Goal: Task Accomplishment & Management: Use online tool/utility

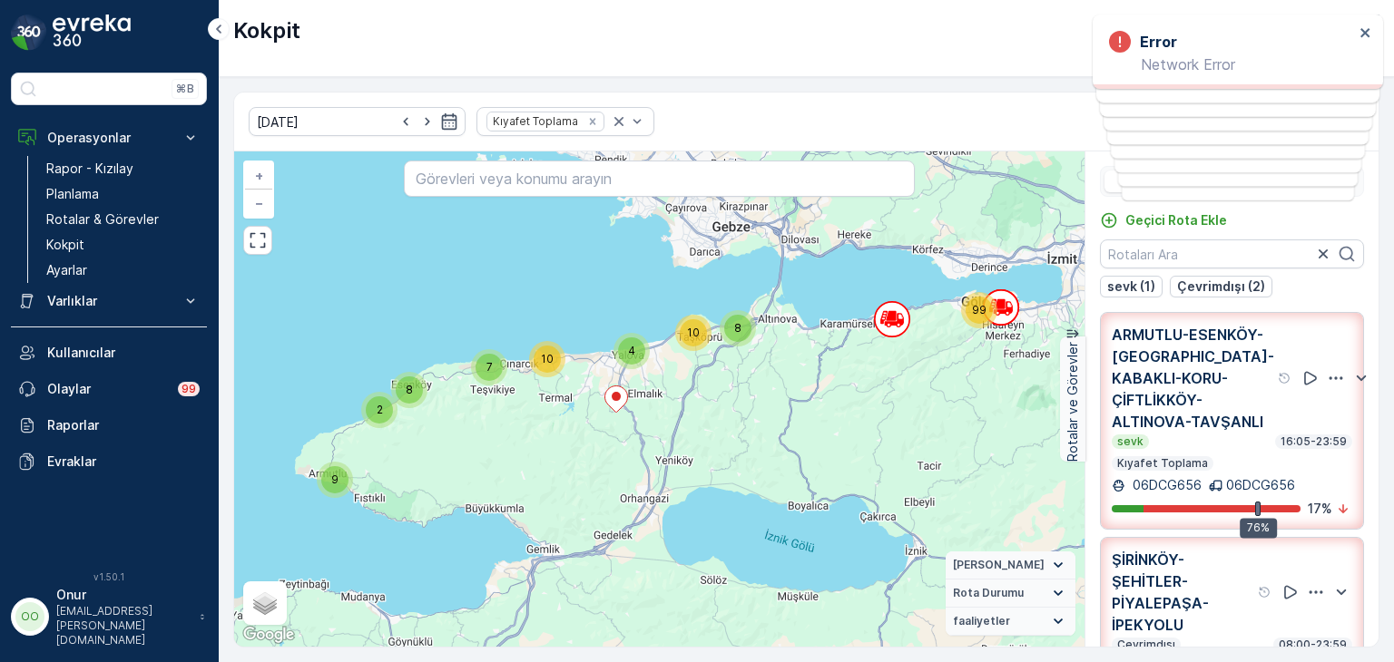
scroll to position [44, 0]
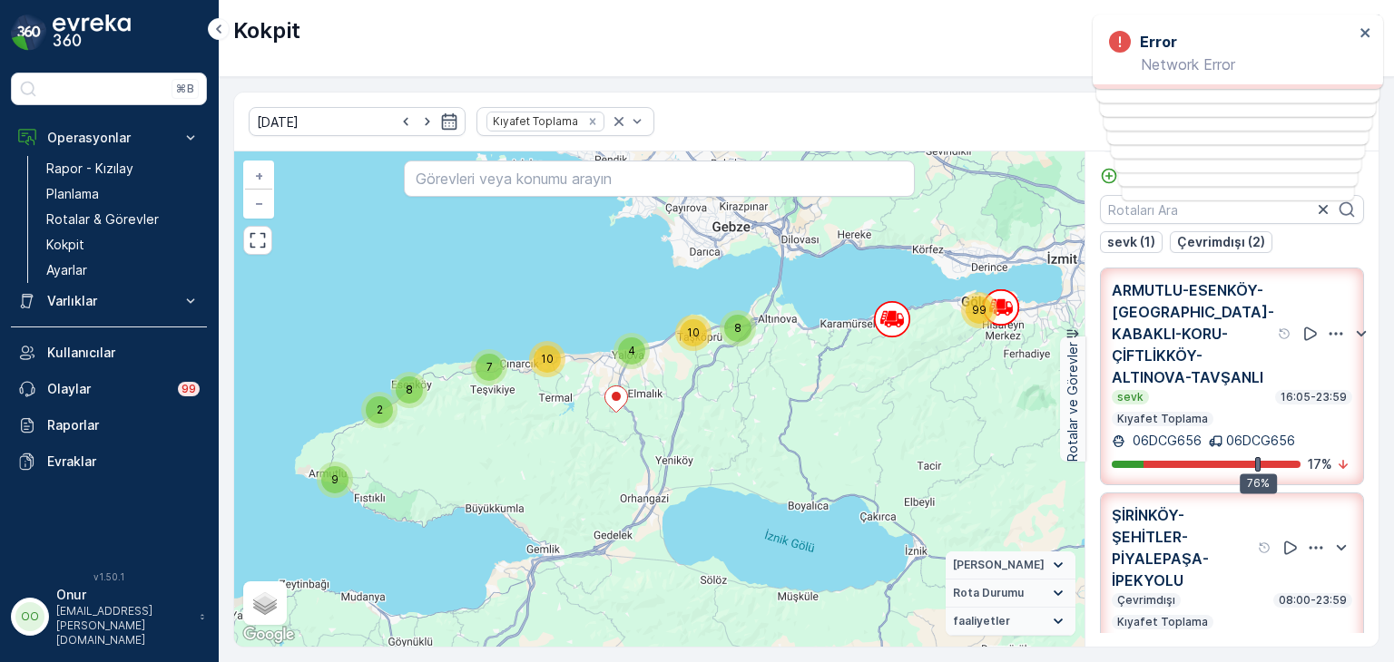
click at [900, 54] on div "Kokpit Kızılay-Kocaeli ( +03:00 )" at bounding box center [806, 38] width 1175 height 77
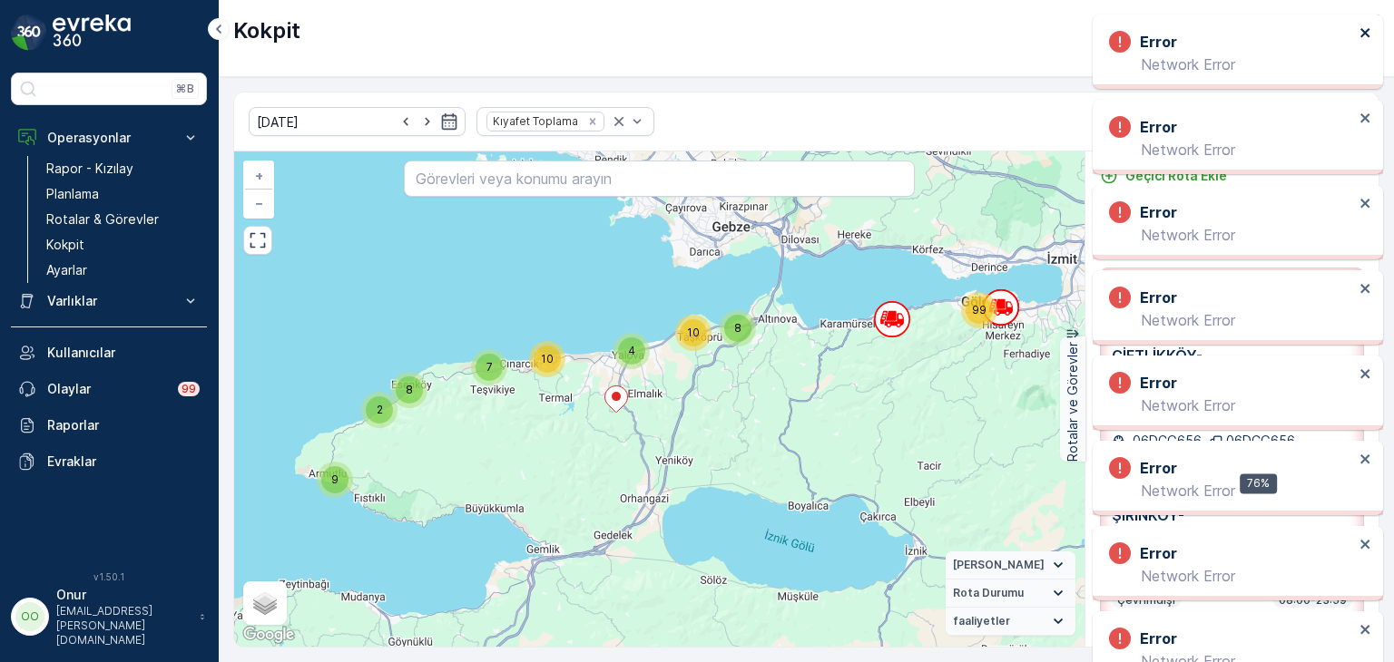
click at [1360, 25] on icon "close" at bounding box center [1365, 32] width 13 height 15
click at [1361, 38] on icon "close" at bounding box center [1365, 32] width 13 height 15
click at [1361, 32] on icon "close" at bounding box center [1365, 32] width 13 height 15
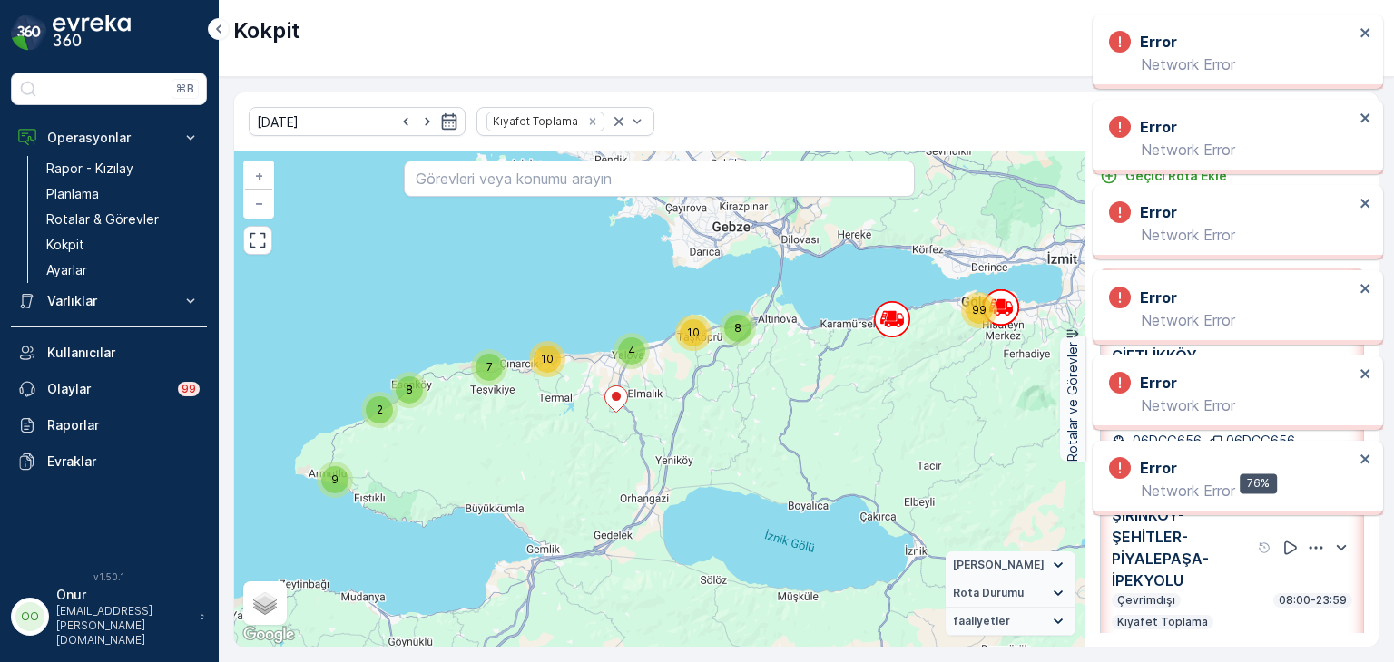
click at [1350, 37] on div "Error" at bounding box center [1231, 42] width 245 height 22
click at [1361, 43] on div "Error Network Error" at bounding box center [1237, 52] width 290 height 74
click at [1361, 37] on icon "close" at bounding box center [1364, 32] width 9 height 9
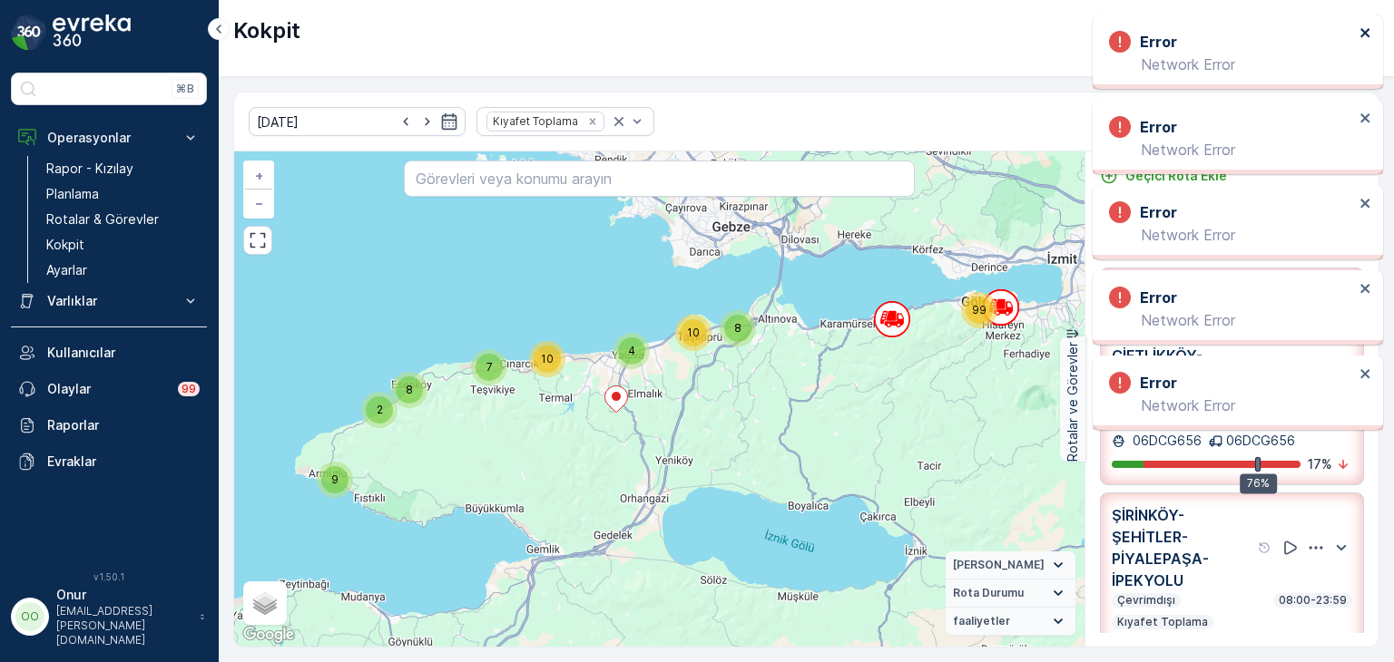
click at [1359, 34] on icon "close" at bounding box center [1365, 32] width 13 height 15
click at [1364, 33] on icon "close" at bounding box center [1364, 32] width 9 height 9
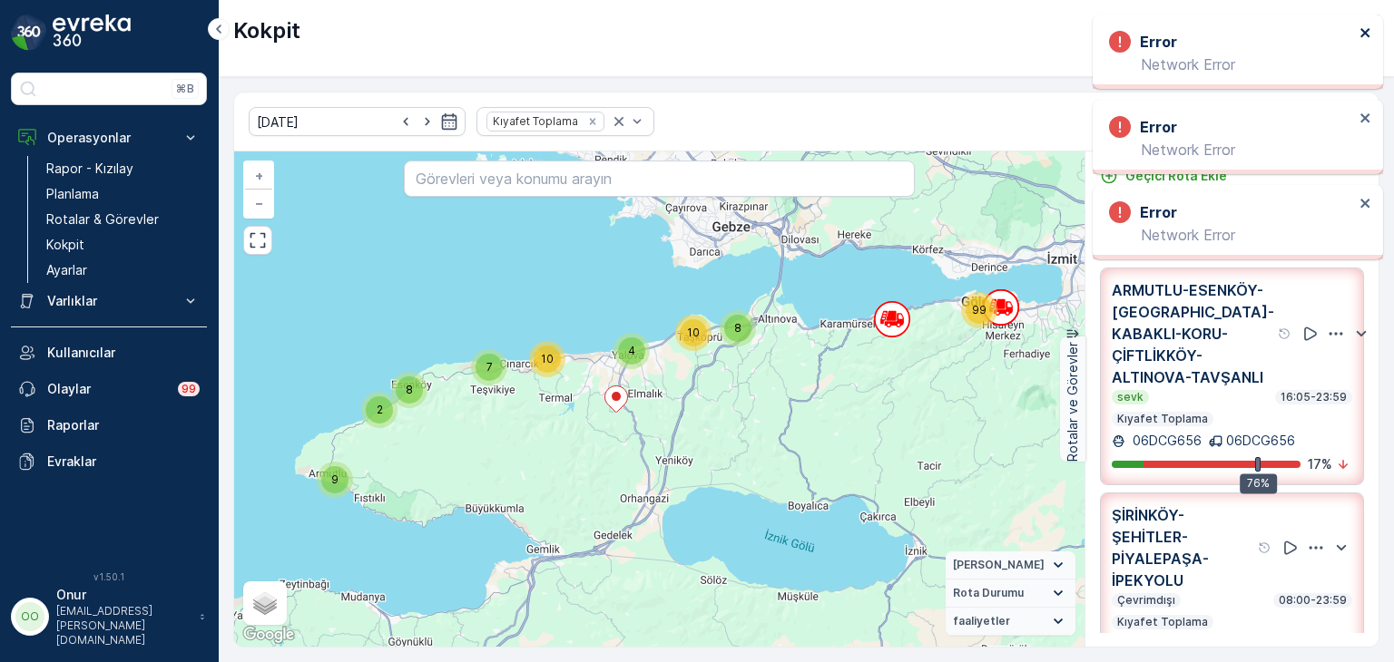
click at [1365, 34] on icon "close" at bounding box center [1365, 32] width 13 height 15
click at [1364, 37] on icon "close" at bounding box center [1365, 32] width 13 height 15
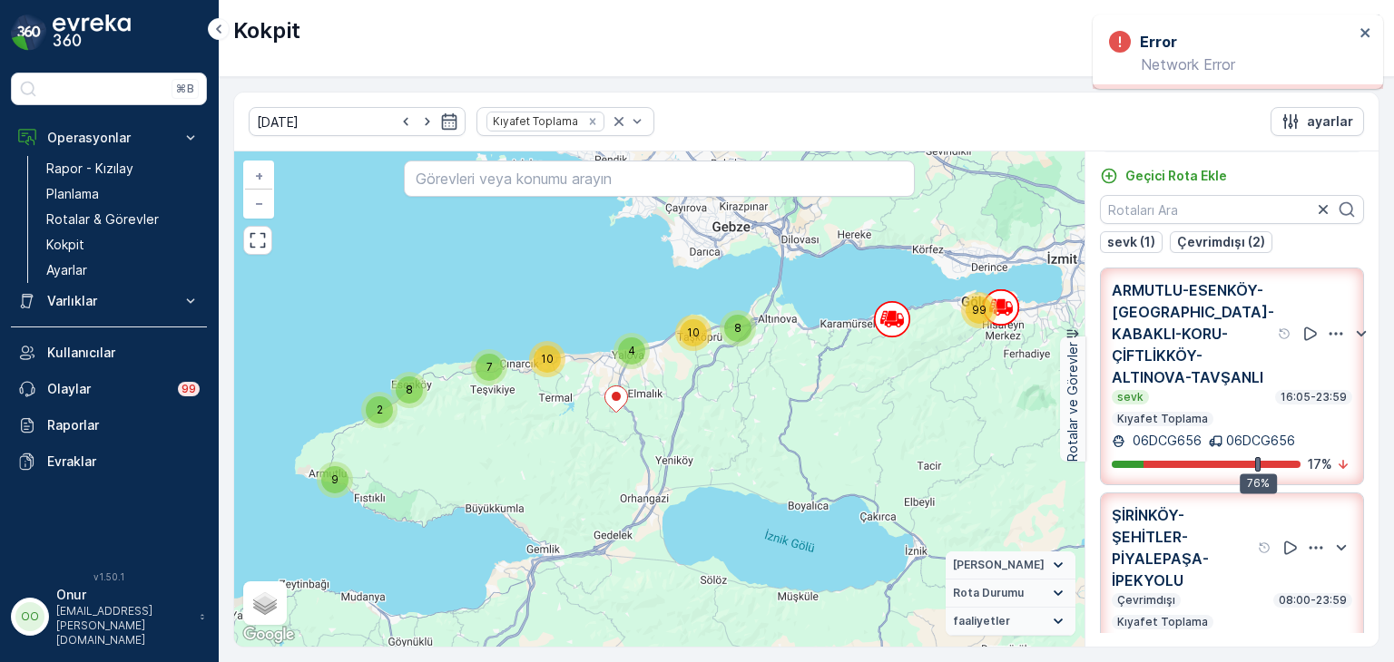
click at [1357, 41] on div "Error Network Error" at bounding box center [1231, 51] width 256 height 53
click at [1367, 31] on icon "close" at bounding box center [1364, 32] width 9 height 9
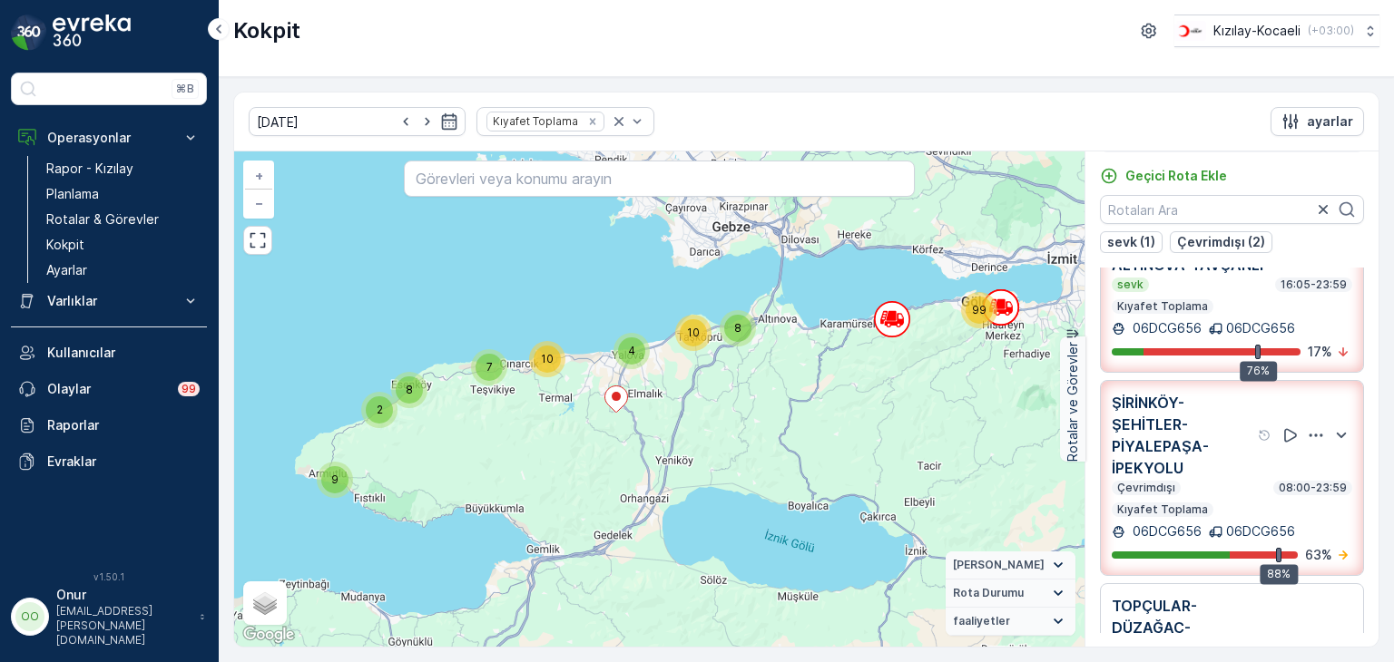
scroll to position [181, 0]
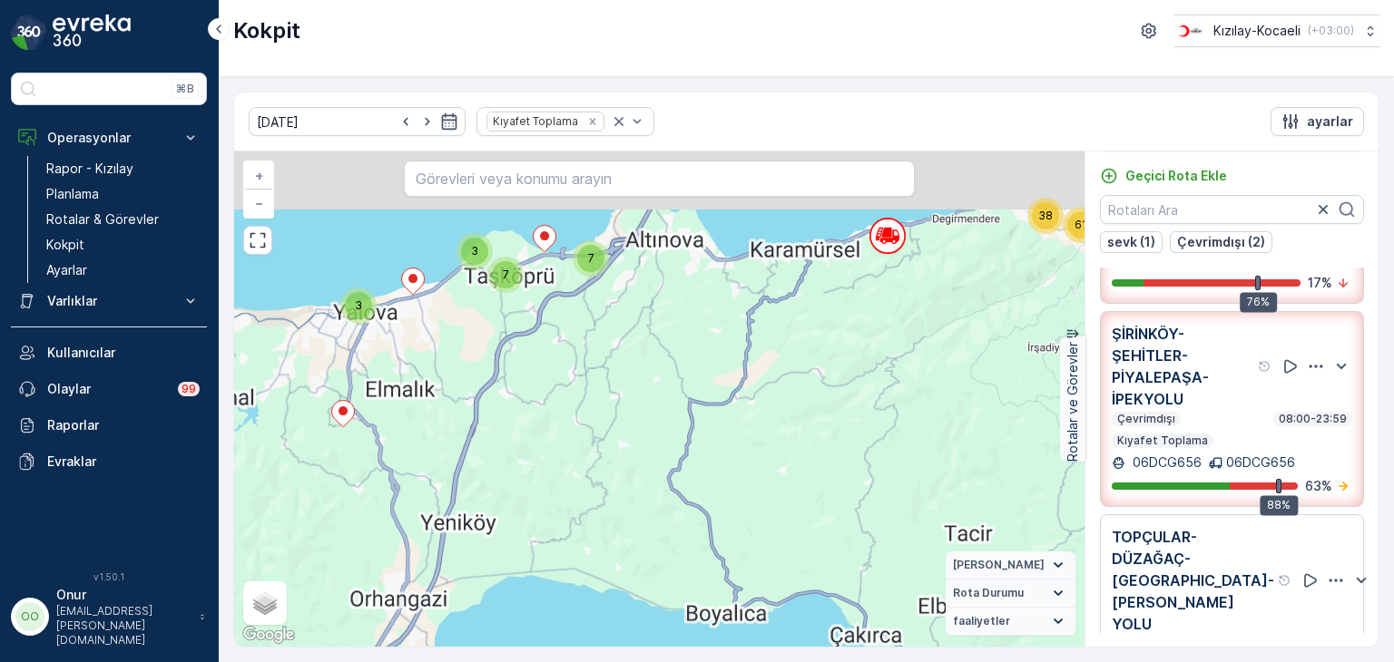
drag, startPoint x: 865, startPoint y: 378, endPoint x: 686, endPoint y: 647, distance: 322.6
click at [686, 647] on div "[DATE] Kıyafet Toplama ayarlar 10 7 7 3 7 3 7 2 8 38 61 + − Uydu Yol haritası A…" at bounding box center [806, 370] width 1146 height 556
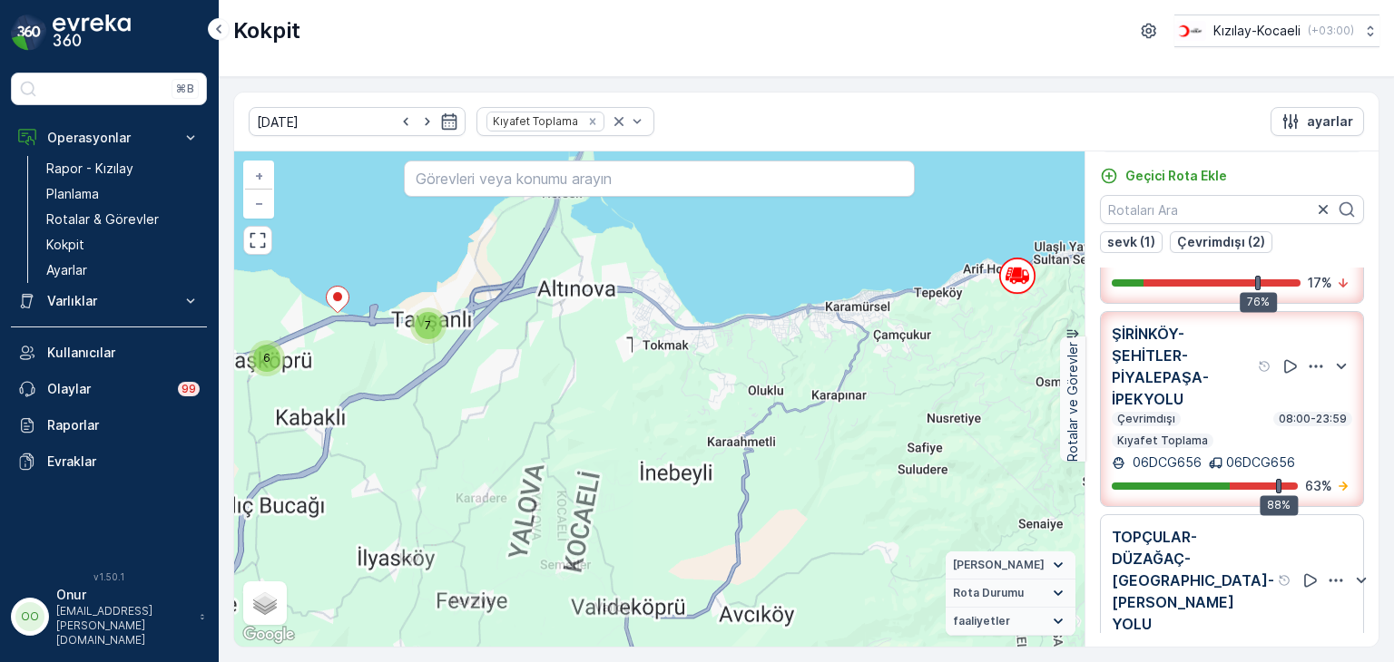
drag, startPoint x: 643, startPoint y: 478, endPoint x: 823, endPoint y: 413, distance: 191.2
click at [823, 413] on div "2 2 3 3 2 2 3 7 6 3 7 2 3 5 38 17 20 24 + − Uydu Yol haritası Arazi Karışık Lea…" at bounding box center [659, 399] width 850 height 495
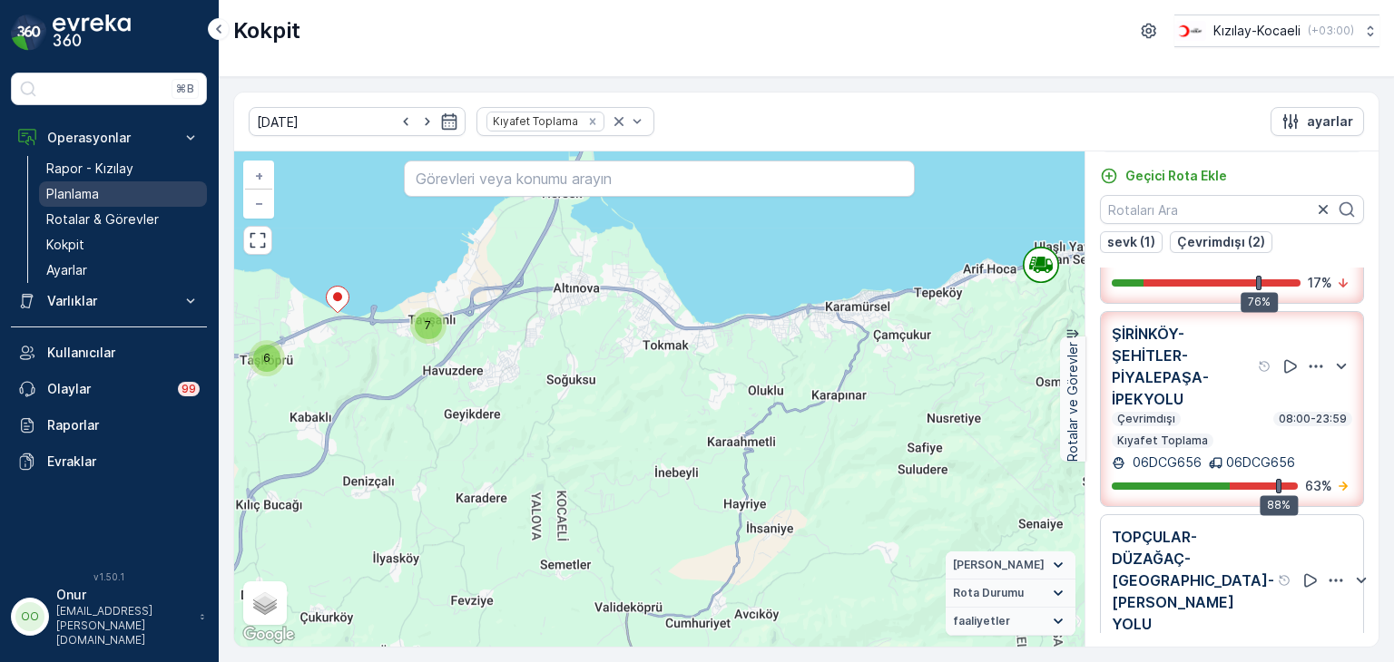
click at [93, 197] on p "Planlama" at bounding box center [72, 194] width 53 height 18
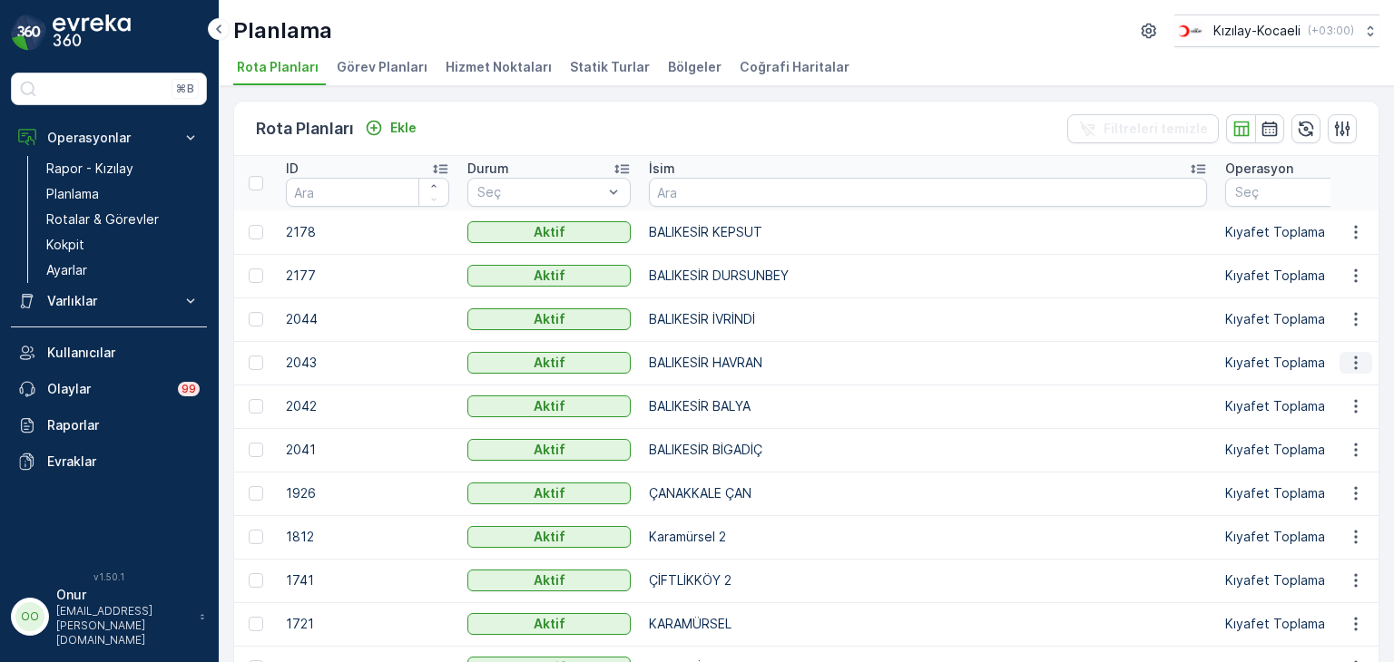
click at [1347, 361] on icon "button" at bounding box center [1355, 363] width 18 height 18
click at [1329, 383] on span "Rota Planını Düzenle" at bounding box center [1322, 389] width 124 height 18
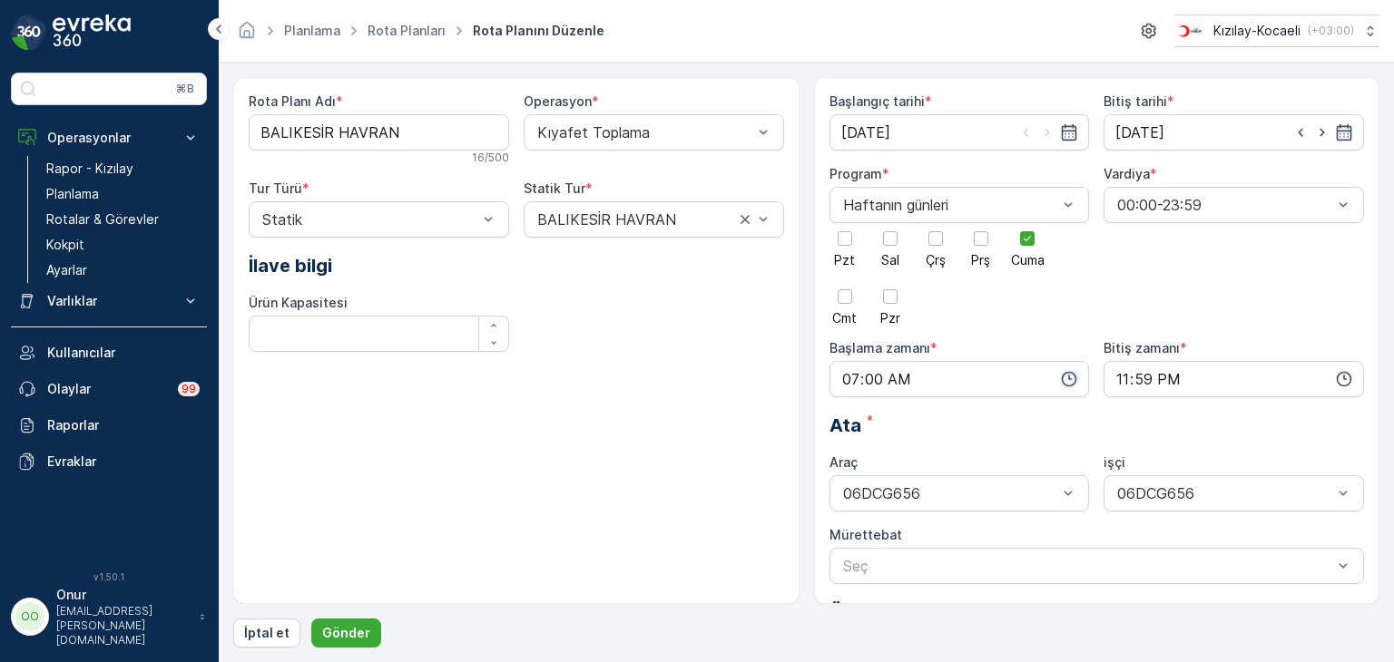
click at [1063, 382] on icon "button" at bounding box center [1069, 379] width 18 height 18
click at [856, 527] on div "08" at bounding box center [848, 526] width 31 height 25
type input "08:00"
click at [895, 413] on span "00" at bounding box center [886, 414] width 16 height 18
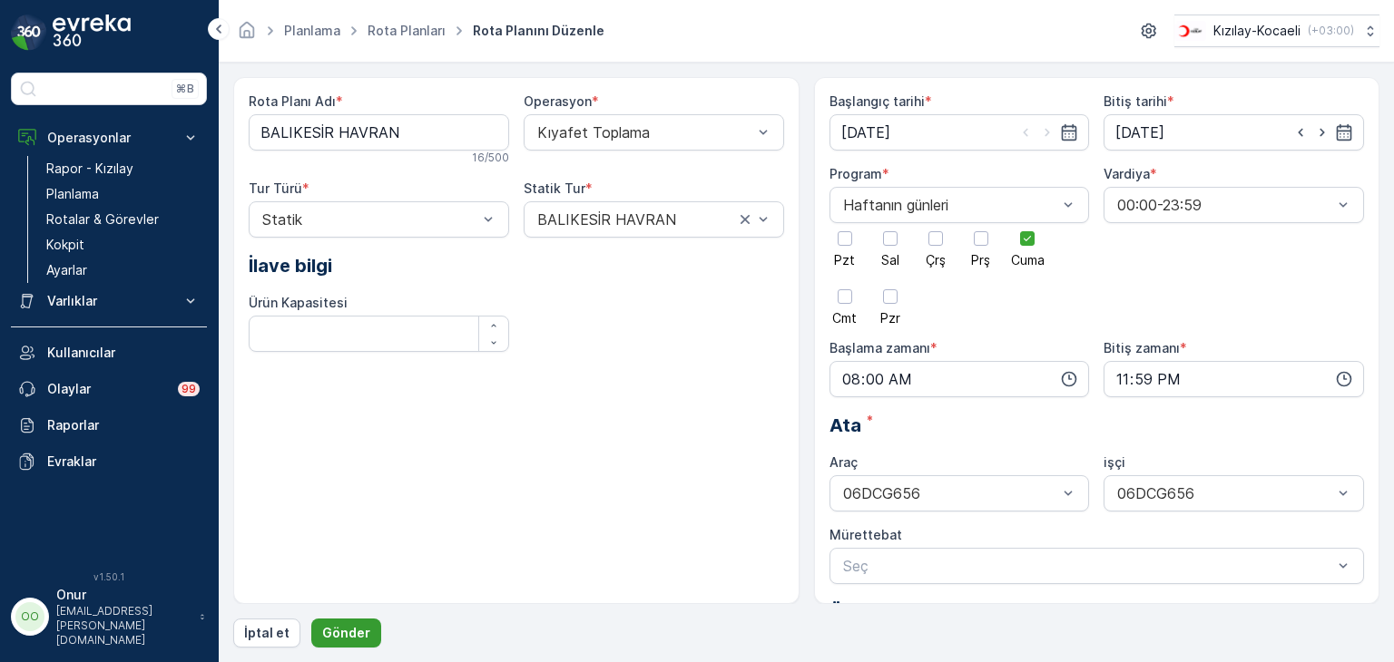
click at [363, 625] on p "Gönder" at bounding box center [346, 633] width 48 height 18
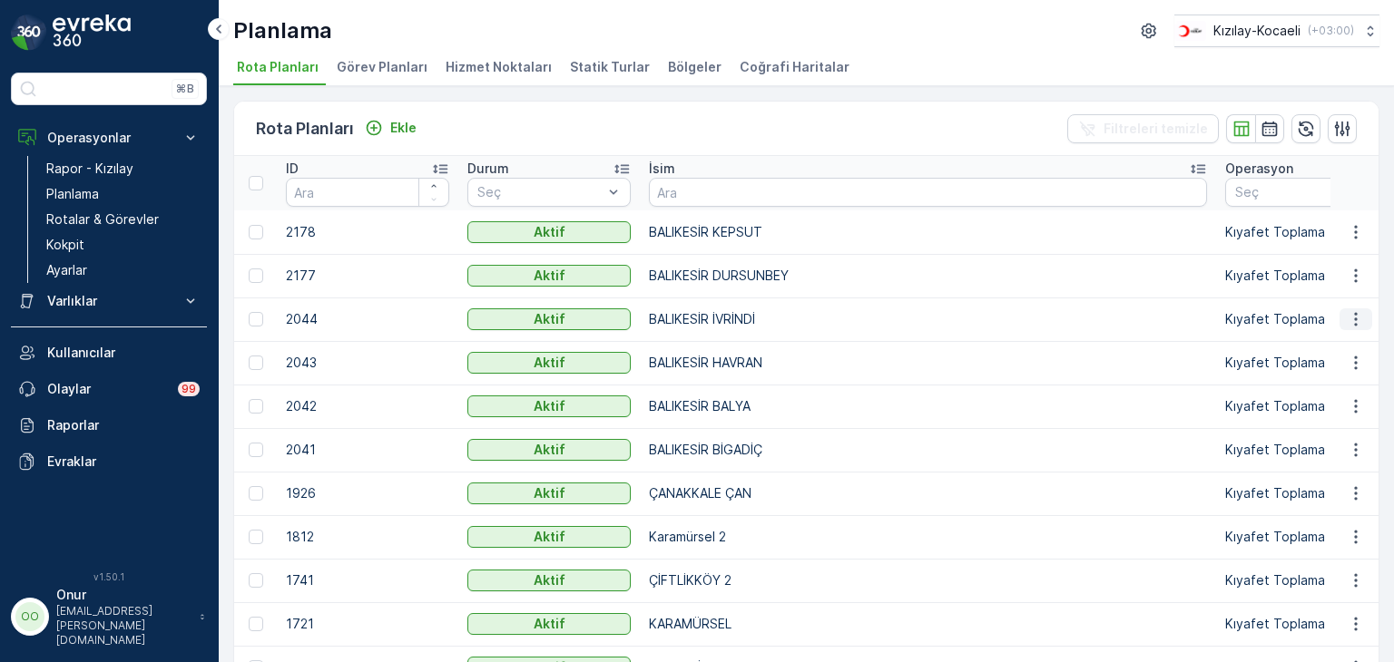
click at [1346, 324] on icon "button" at bounding box center [1355, 319] width 18 height 18
click at [1330, 347] on span "Rota Planını Düzenle" at bounding box center [1322, 346] width 124 height 18
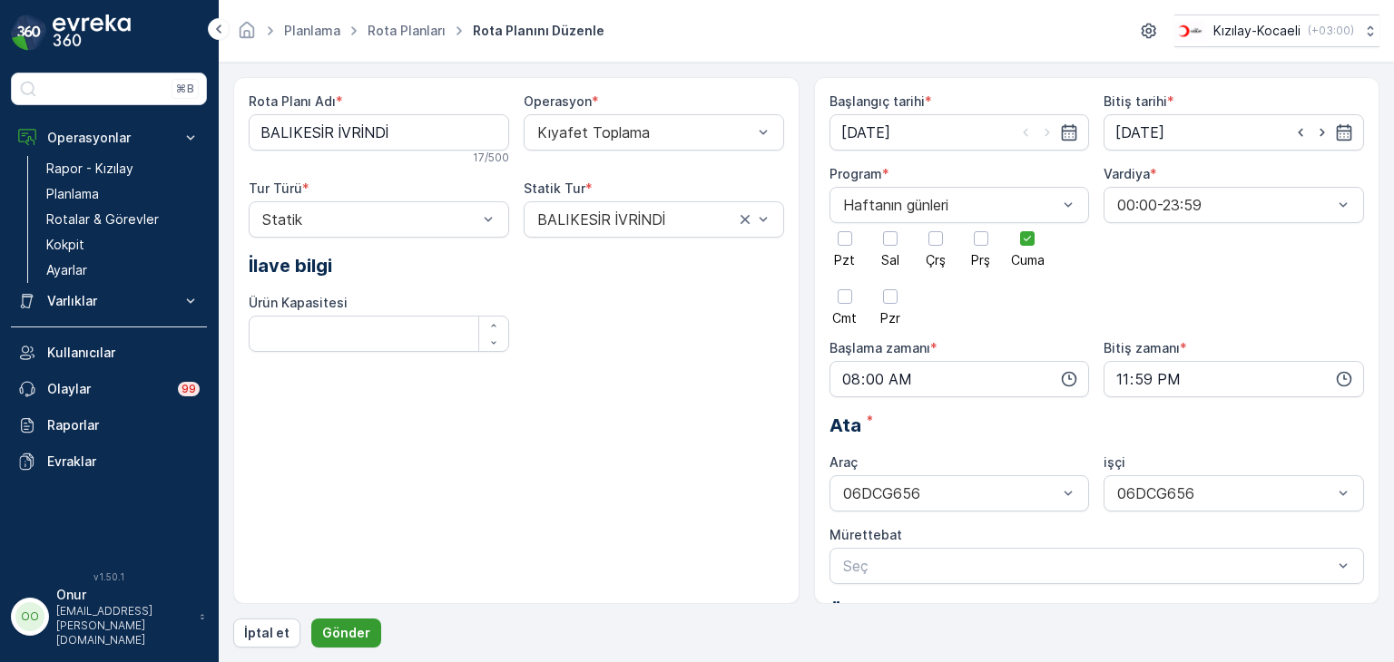
click at [360, 633] on p "Gönder" at bounding box center [346, 633] width 48 height 18
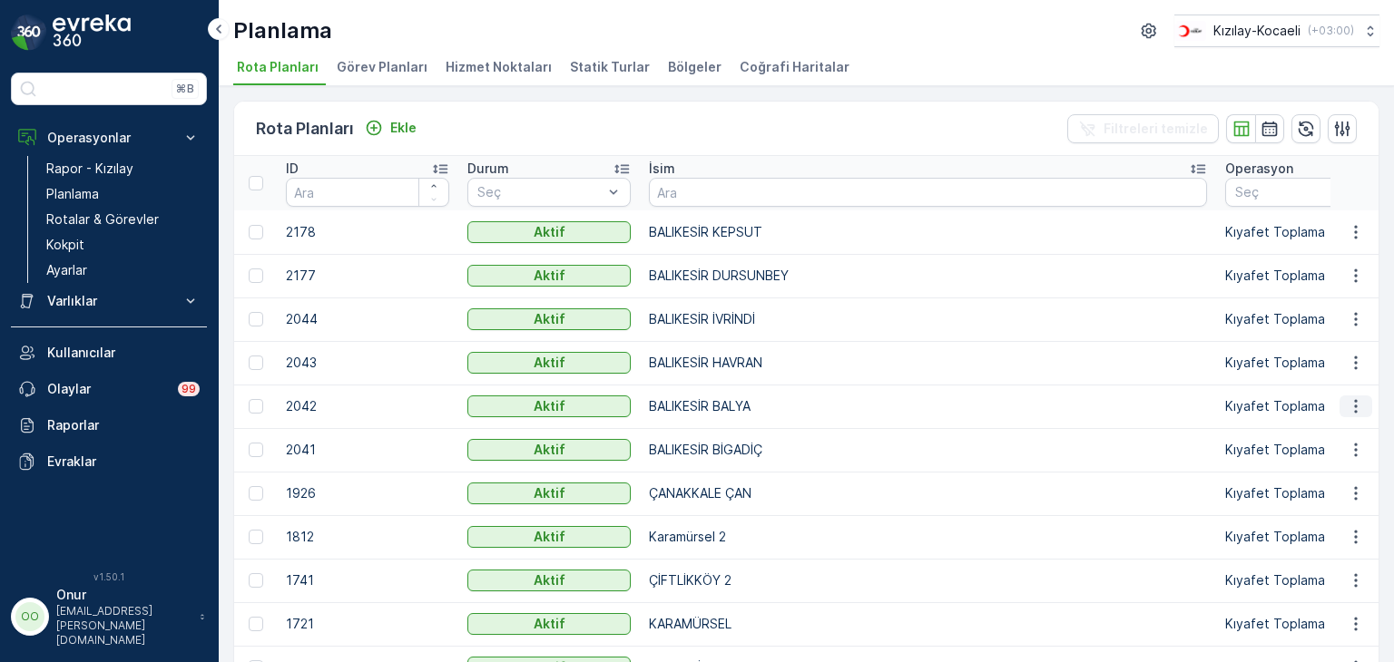
click at [1353, 396] on button "button" at bounding box center [1355, 407] width 33 height 22
click at [1321, 429] on span "Rota Planını Düzenle" at bounding box center [1322, 433] width 124 height 18
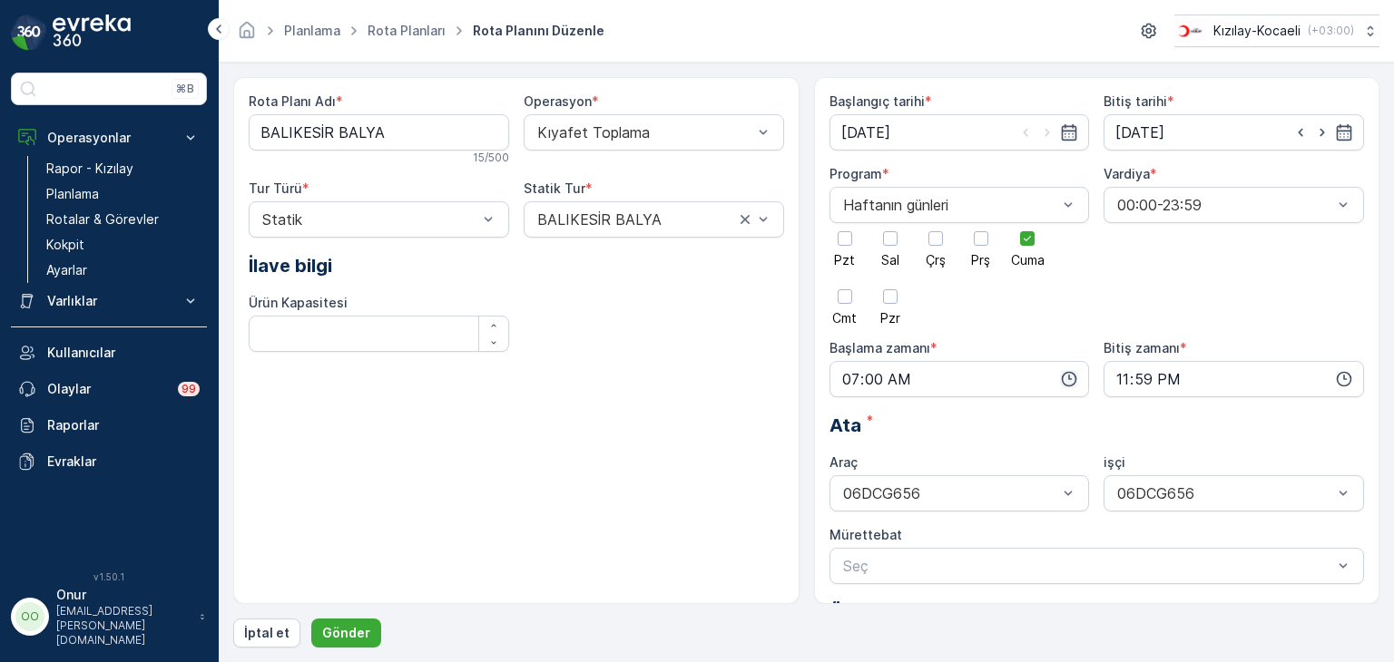
click at [1062, 375] on icon "button" at bounding box center [1069, 379] width 18 height 18
click at [844, 514] on div "08" at bounding box center [848, 526] width 31 height 25
type input "08:00"
click at [356, 636] on p "Gönder" at bounding box center [346, 633] width 48 height 18
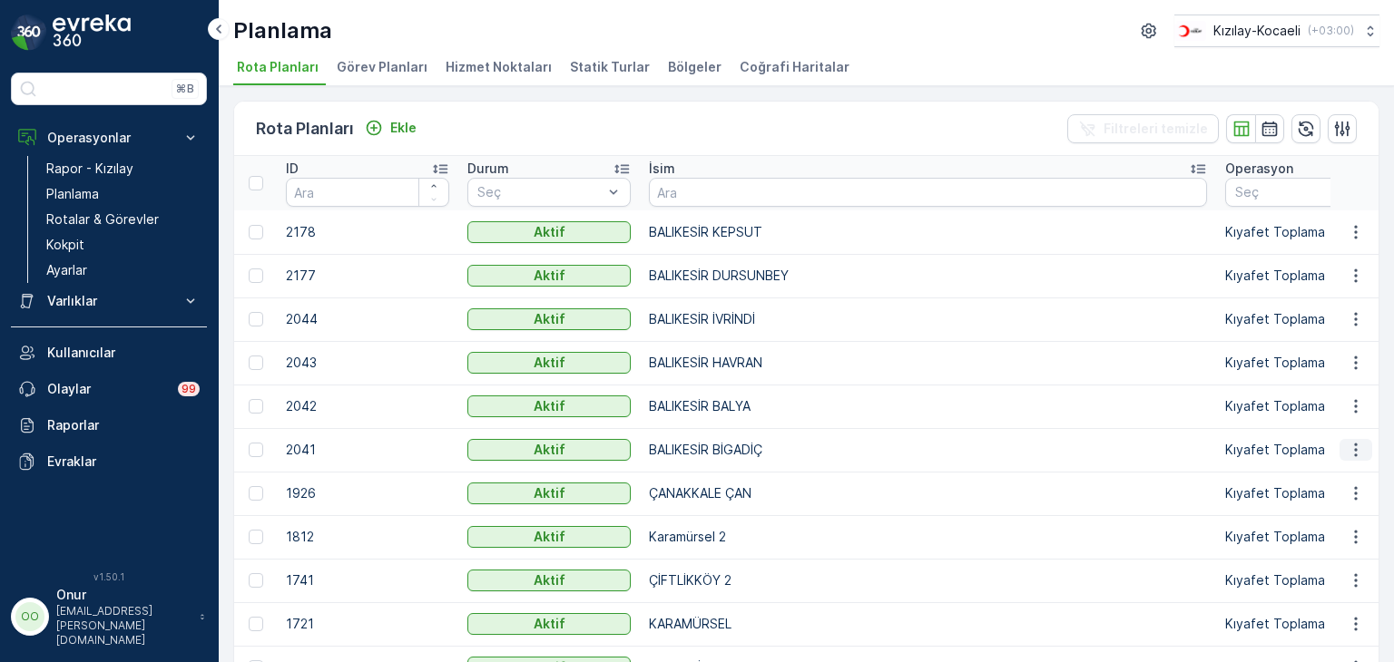
click at [1355, 444] on icon "button" at bounding box center [1355, 450] width 18 height 18
click at [1346, 474] on span "Rota Planını Düzenle" at bounding box center [1322, 476] width 124 height 18
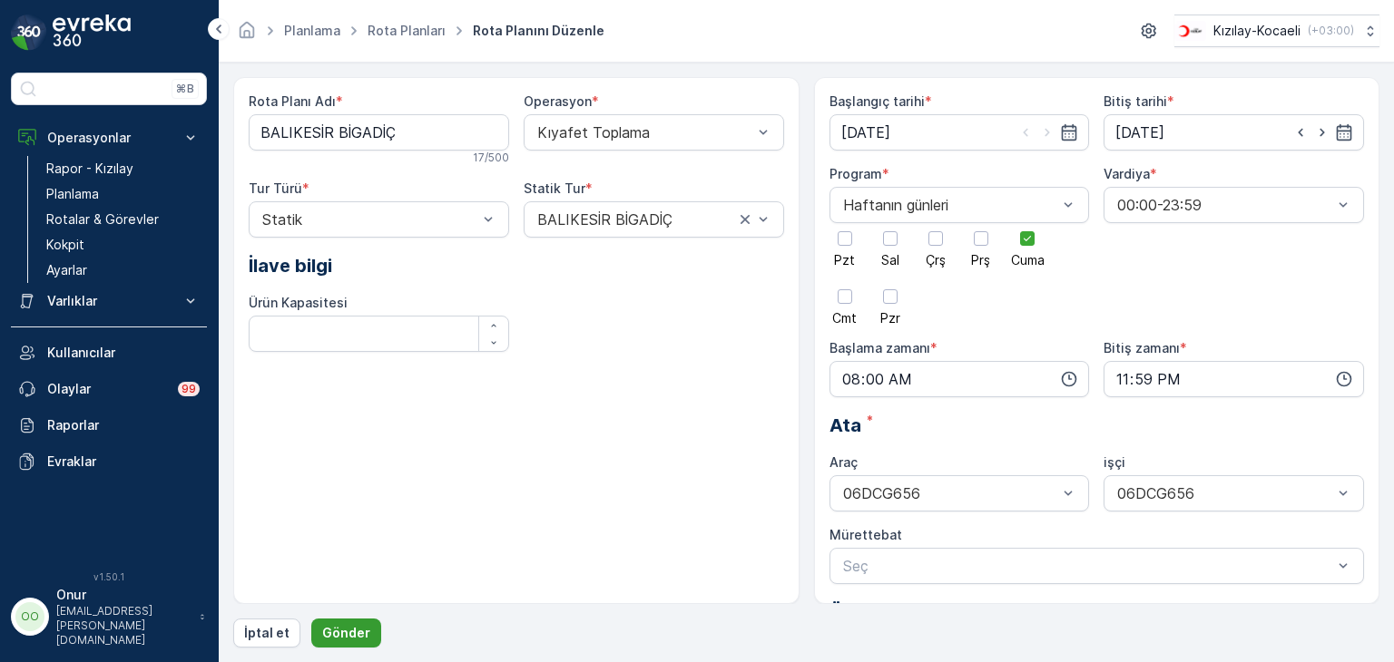
click at [354, 635] on p "Gönder" at bounding box center [346, 633] width 48 height 18
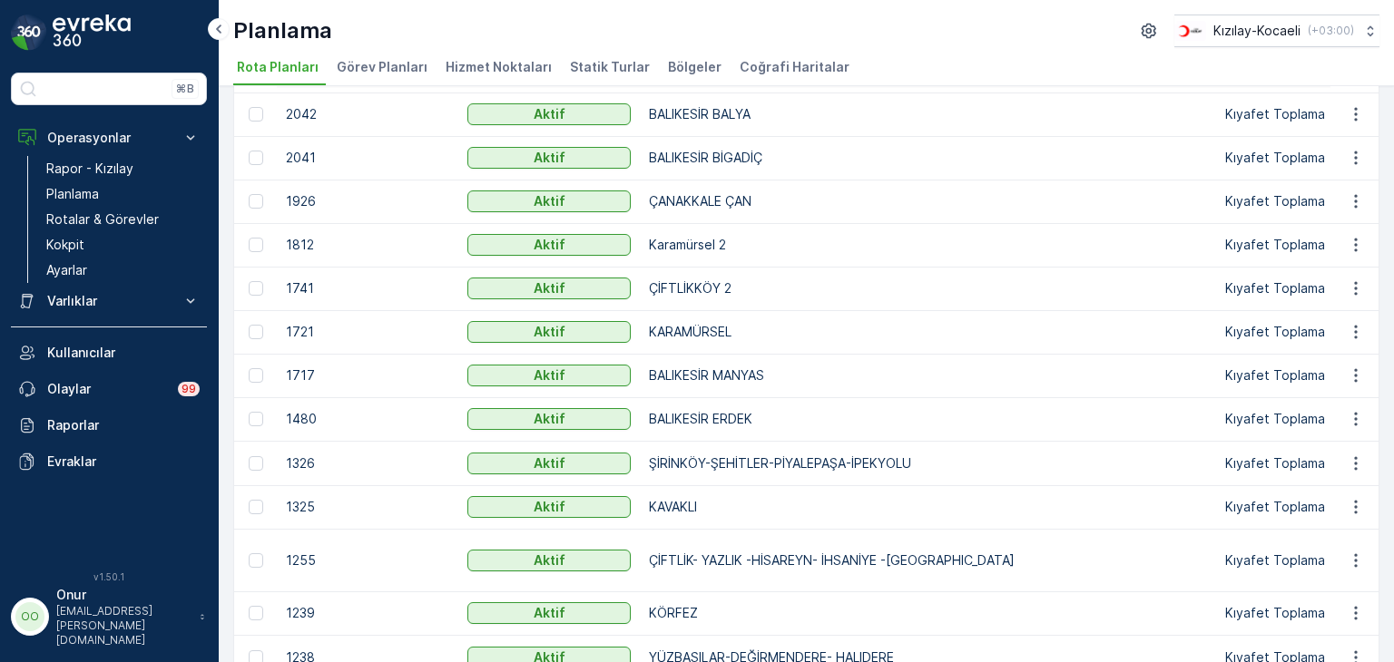
scroll to position [272, 0]
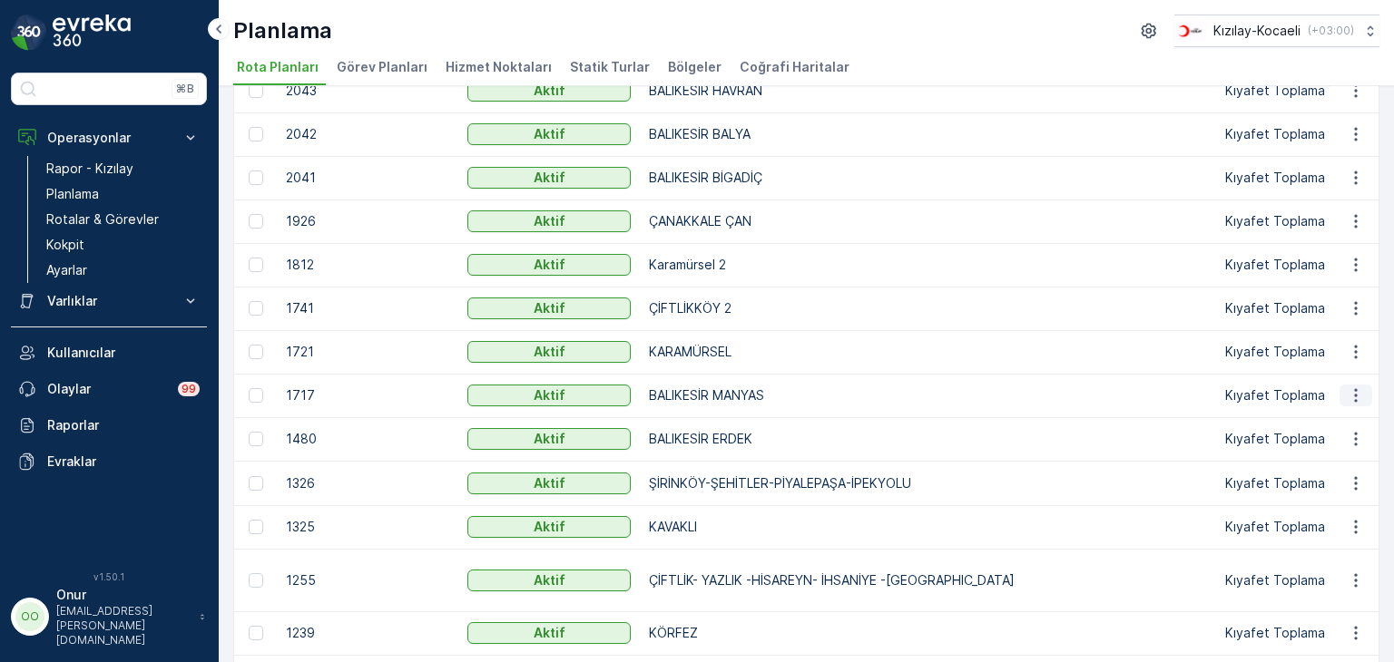
click at [1348, 396] on icon "button" at bounding box center [1355, 396] width 18 height 18
click at [1342, 415] on span "Rota Planını Düzenle" at bounding box center [1322, 422] width 124 height 18
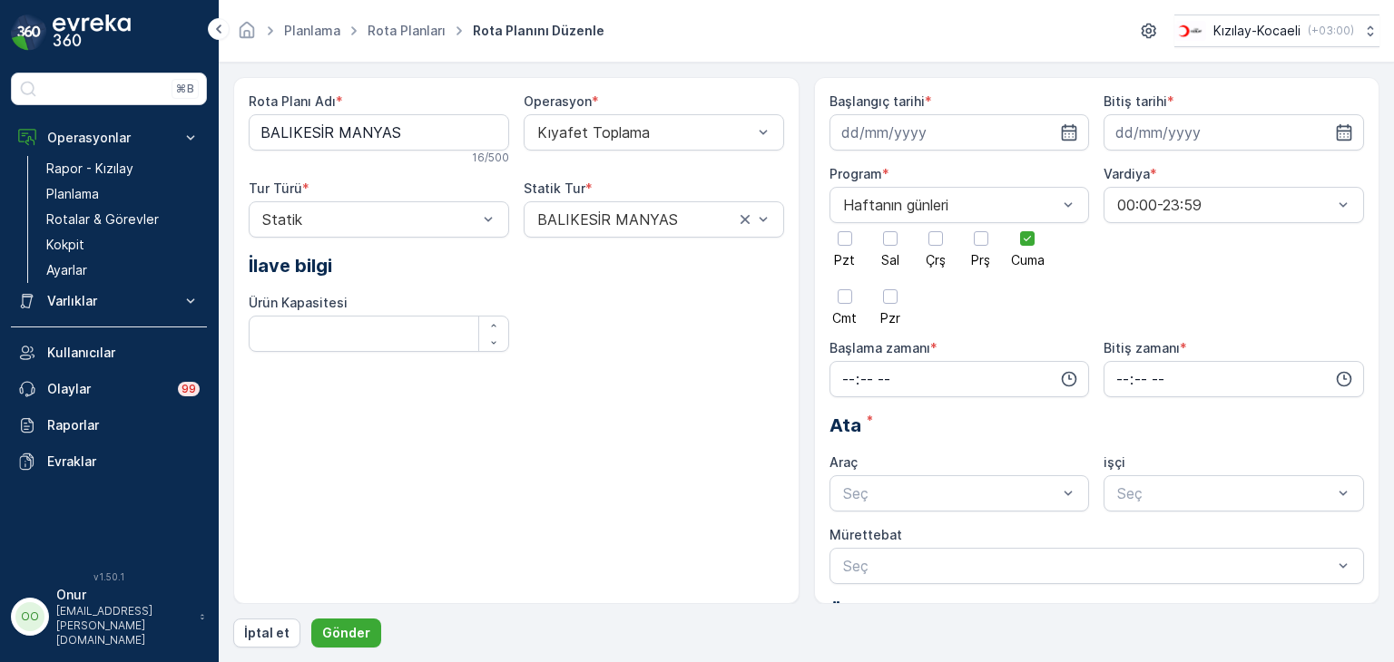
type input "[DATE]"
type input "07:00"
type input "23:59"
click at [1069, 379] on icon "button" at bounding box center [1069, 379] width 18 height 18
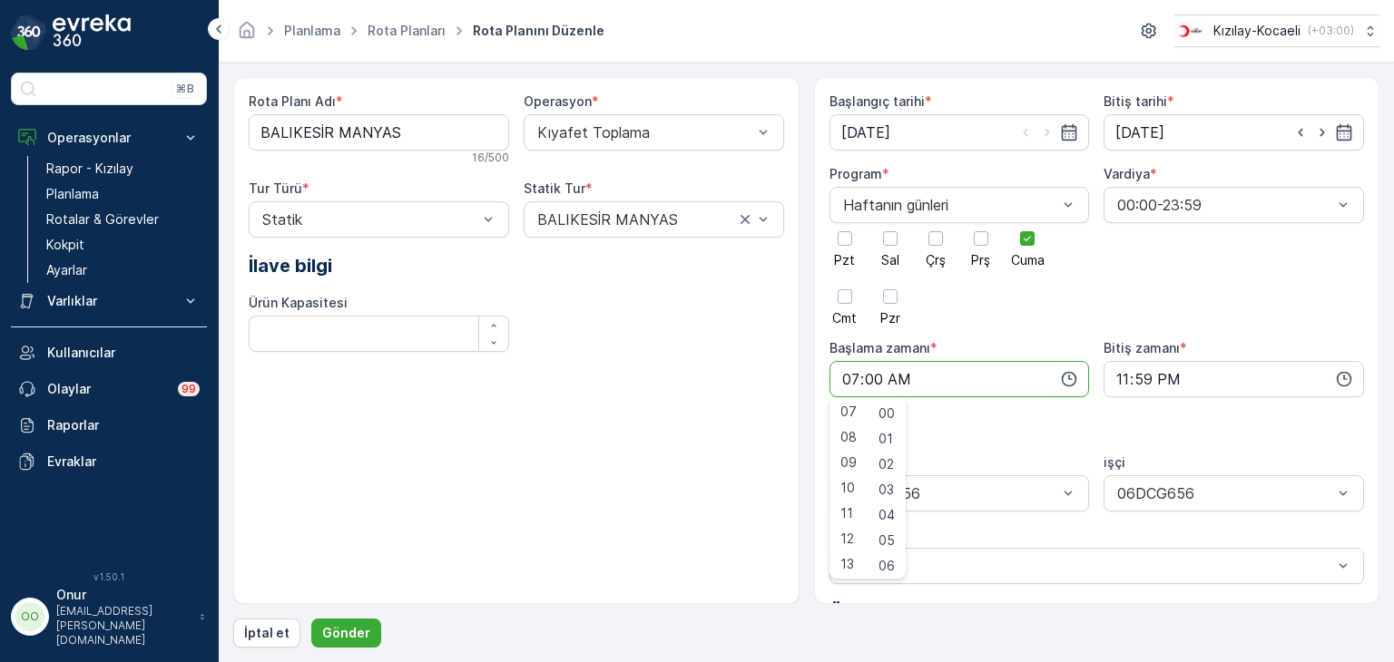
scroll to position [181, 0]
click at [853, 441] on span "08" at bounding box center [848, 435] width 16 height 18
type input "08:00"
click at [716, 481] on div "Rota Planı Adı * BALIKESİR MANYAS 16 / 500 Operasyon * Kıyafet Toplama Tur Türü…" at bounding box center [516, 340] width 566 height 527
click at [352, 632] on p "Gönder" at bounding box center [346, 633] width 48 height 18
